Goal: Check status: Check status

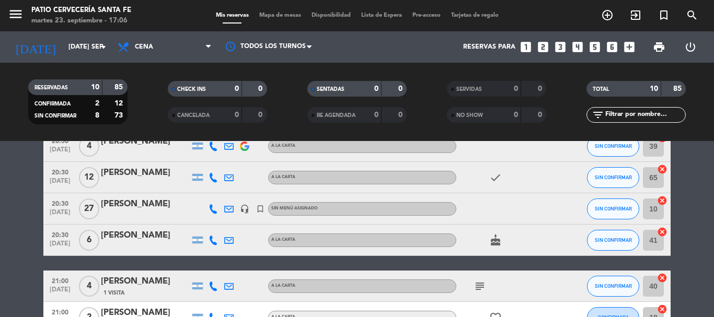
scroll to position [52, 0]
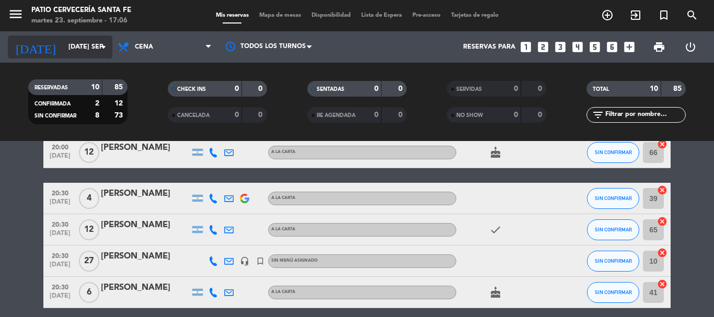
click at [94, 37] on div "[DATE] [DATE] sep. arrow_drop_down" at bounding box center [60, 47] width 105 height 23
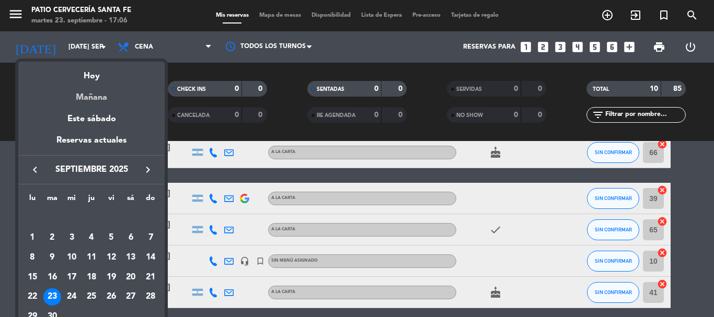
click at [101, 91] on div "Mañana" at bounding box center [91, 93] width 146 height 21
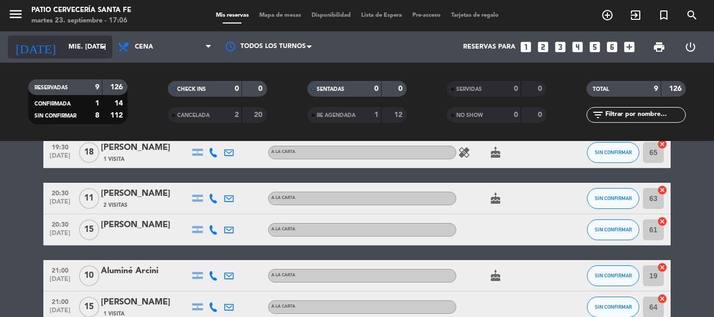
click at [78, 41] on input "mié. [DATE]" at bounding box center [107, 47] width 88 height 18
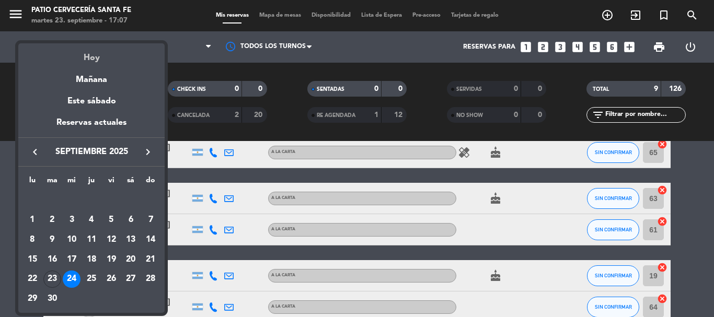
click at [91, 54] on div "Hoy" at bounding box center [91, 53] width 146 height 21
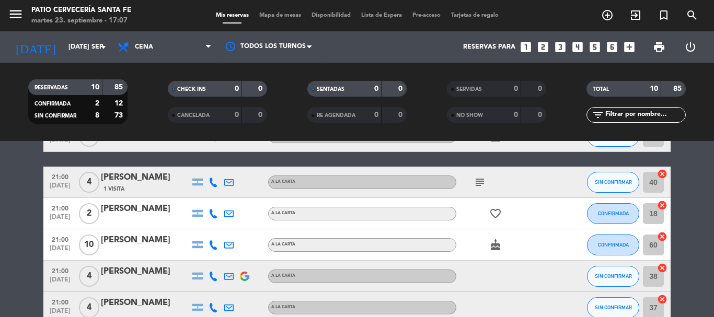
scroll to position [105, 0]
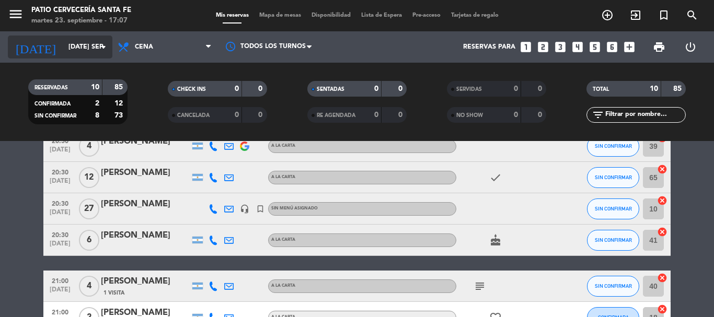
click at [97, 49] on icon "arrow_drop_down" at bounding box center [103, 47] width 13 height 13
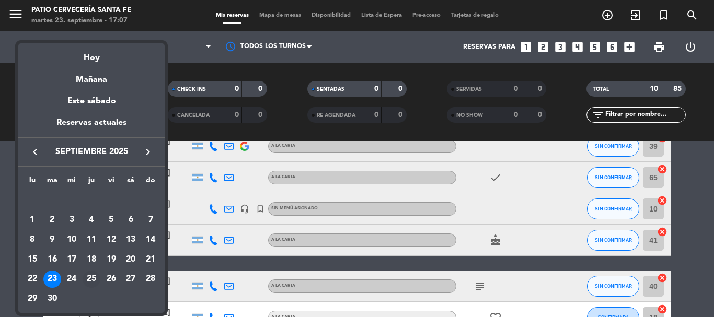
click at [92, 274] on div "25" at bounding box center [92, 280] width 18 height 18
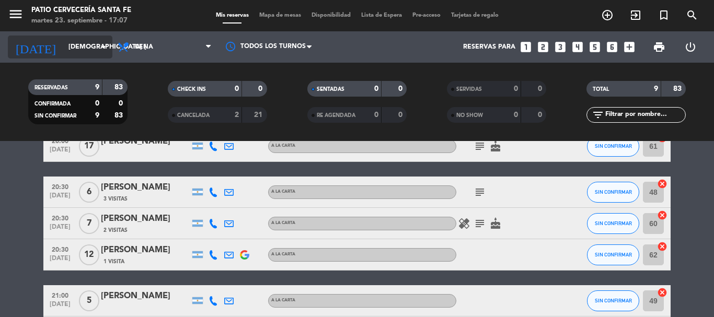
click at [99, 53] on icon "arrow_drop_down" at bounding box center [103, 47] width 13 height 13
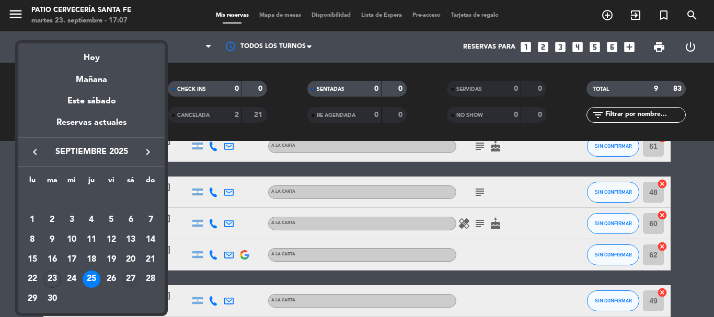
click at [134, 278] on div "27" at bounding box center [131, 280] width 18 height 18
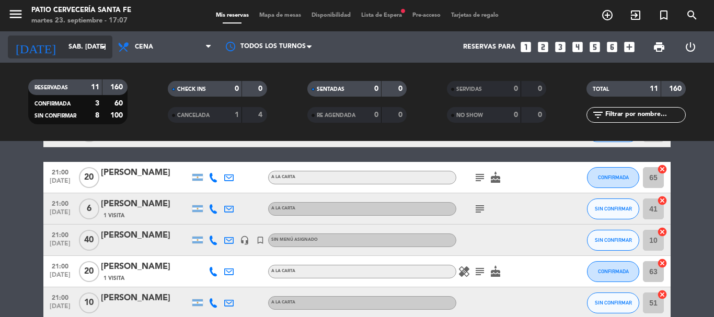
click at [87, 45] on input "sáb. [DATE]" at bounding box center [107, 47] width 88 height 18
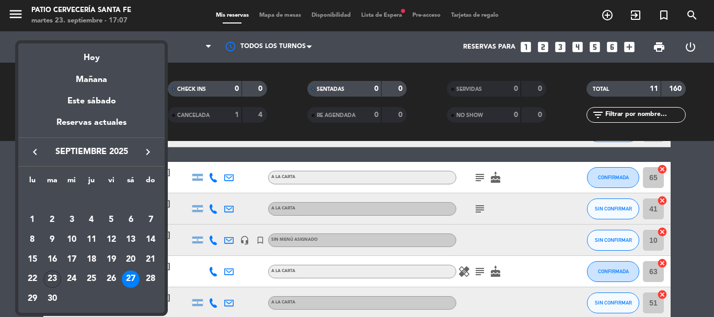
click at [51, 279] on div "23" at bounding box center [52, 280] width 18 height 18
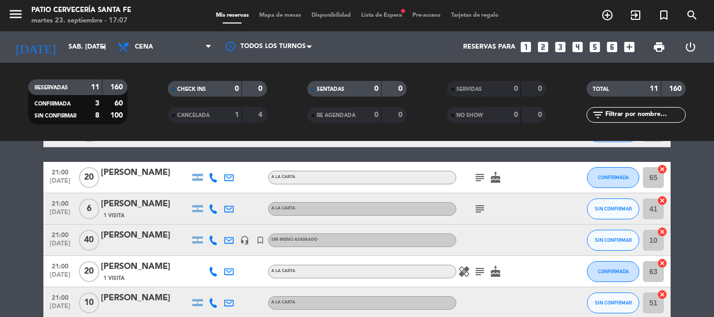
type input "[DATE] sep."
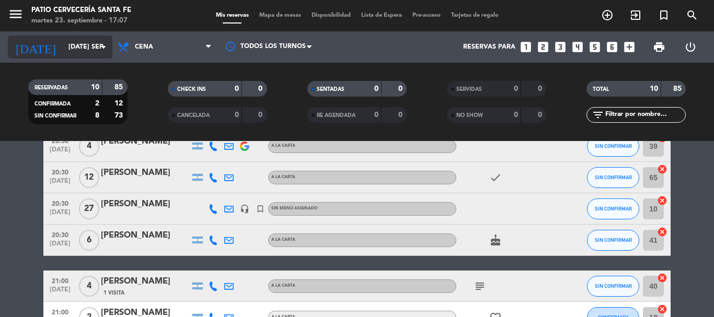
click at [65, 41] on input "[DATE] sep." at bounding box center [107, 47] width 88 height 18
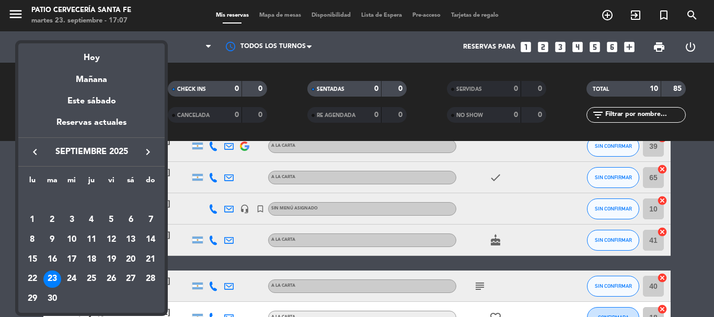
click at [65, 38] on div at bounding box center [357, 158] width 714 height 317
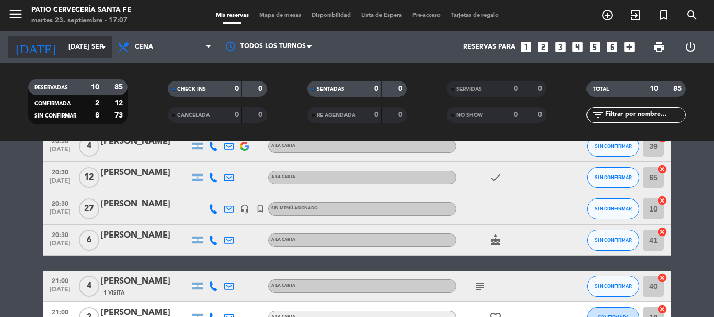
click at [75, 44] on input "[DATE] sep." at bounding box center [107, 47] width 88 height 18
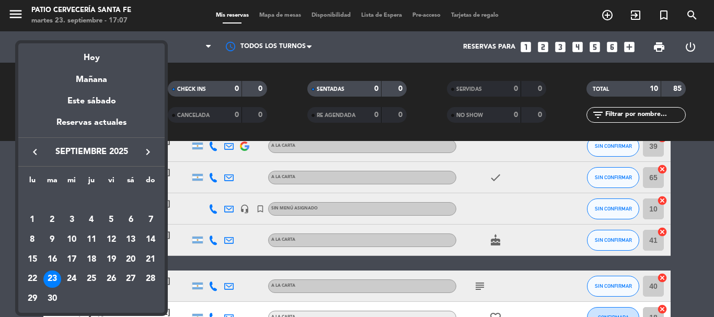
click at [73, 36] on div at bounding box center [357, 158] width 714 height 317
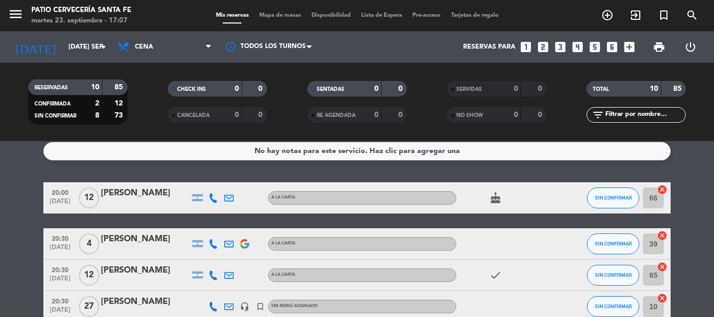
scroll to position [6, 0]
